Goal: Find specific page/section: Find specific page/section

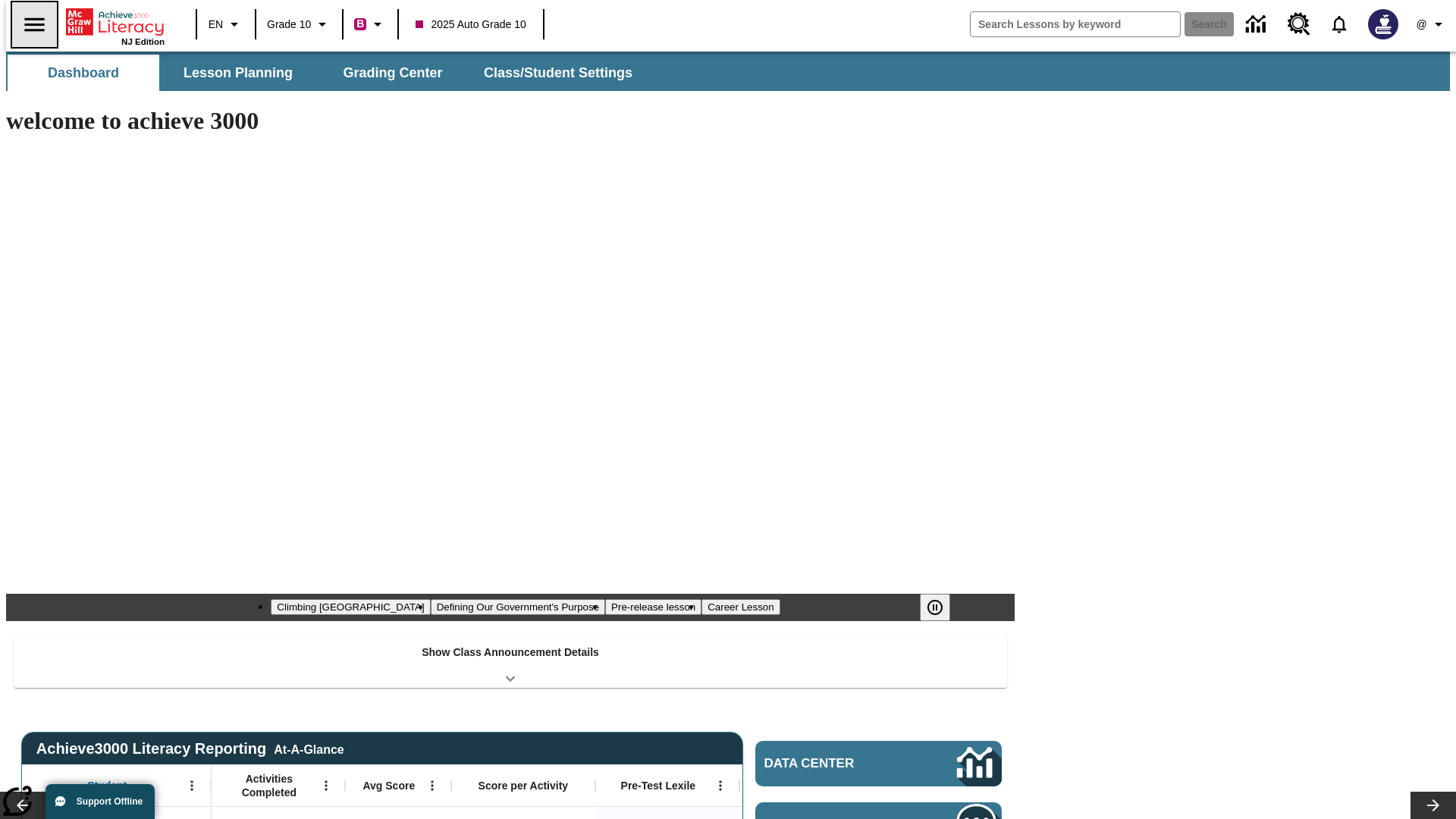
click at [28, 24] on icon "Open side menu" at bounding box center [34, 24] width 20 height 13
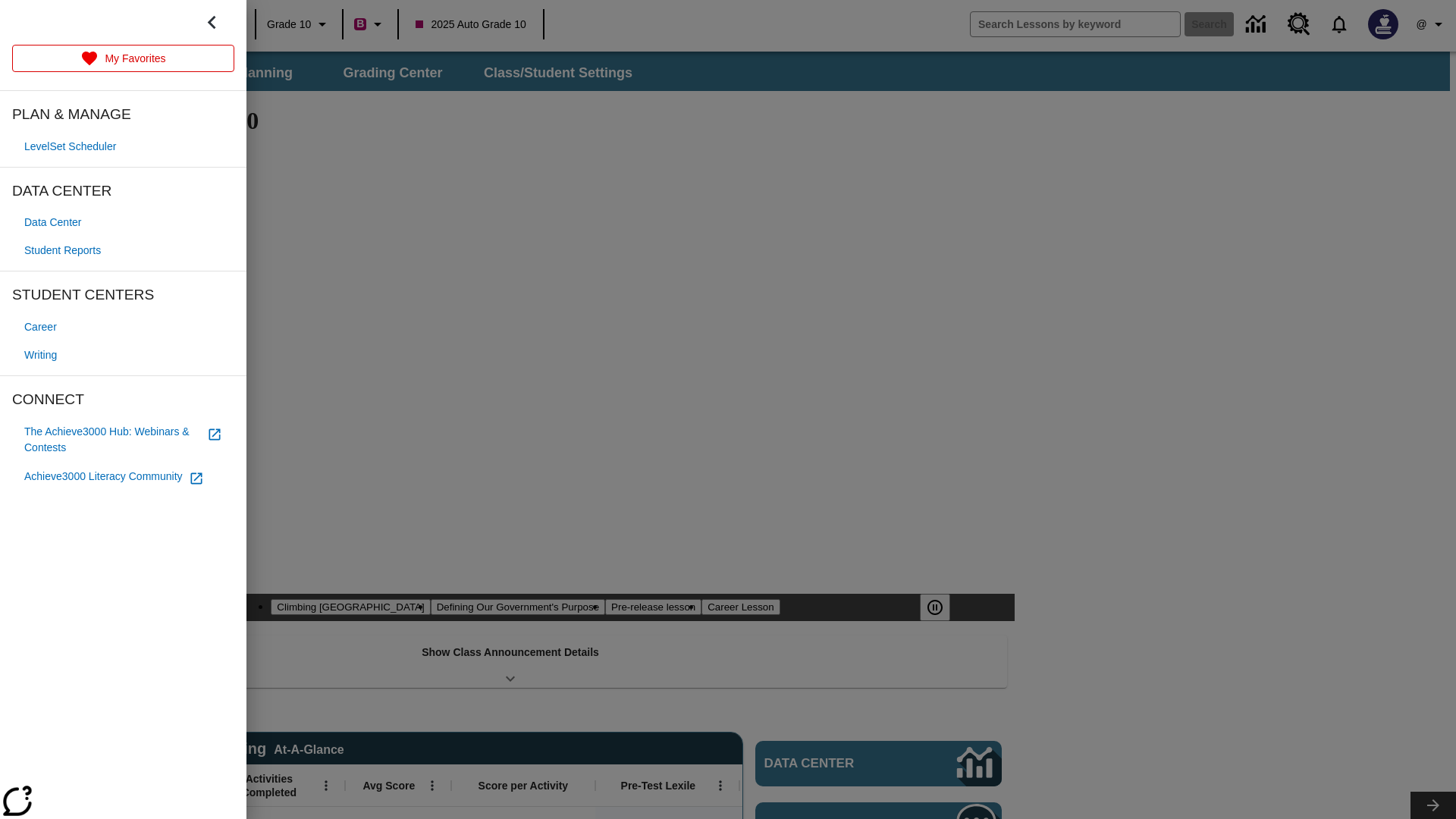
click at [65, 250] on span "Student Reports" at bounding box center [62, 250] width 77 height 16
